Goal: Ask a question

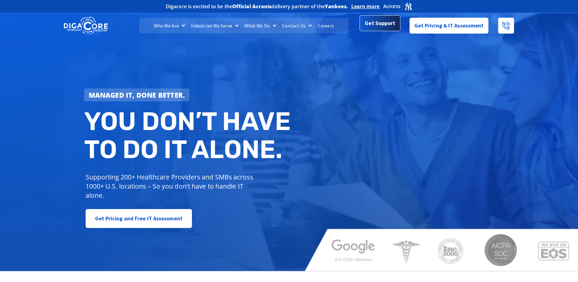
click at [379, 27] on span "Get Support" at bounding box center [380, 23] width 30 height 12
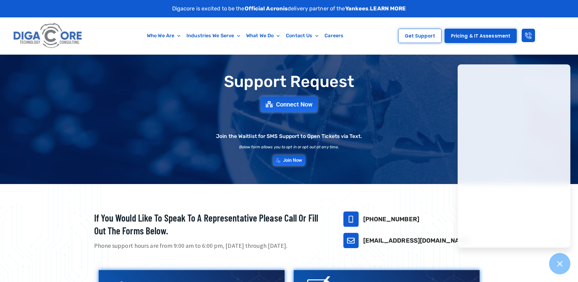
click at [556, 265] on icon at bounding box center [560, 263] width 8 height 8
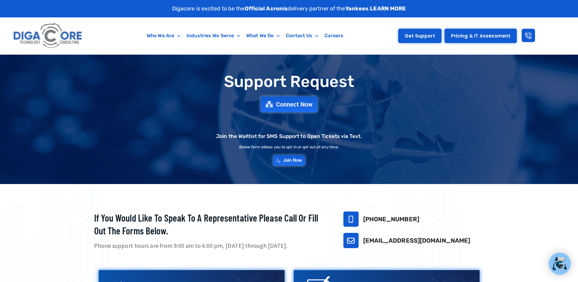
click at [416, 38] on span "Get Support" at bounding box center [420, 36] width 30 height 5
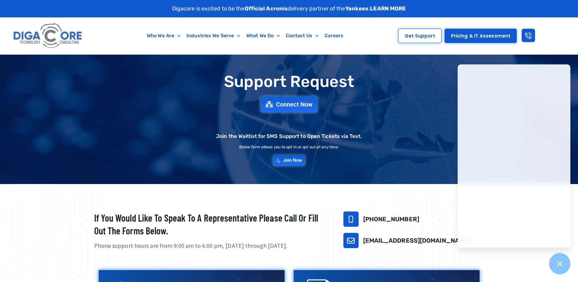
click at [559, 47] on div "Who We Are About Us Our Leadership Testimonials Blog Industries We Serve Health…" at bounding box center [289, 35] width 578 height 37
click at [568, 268] on div at bounding box center [560, 263] width 22 height 22
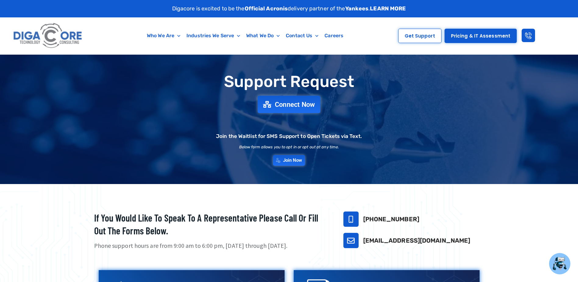
click at [289, 101] on span "Connect Now" at bounding box center [295, 104] width 40 height 7
